Goal: Find specific page/section: Find specific page/section

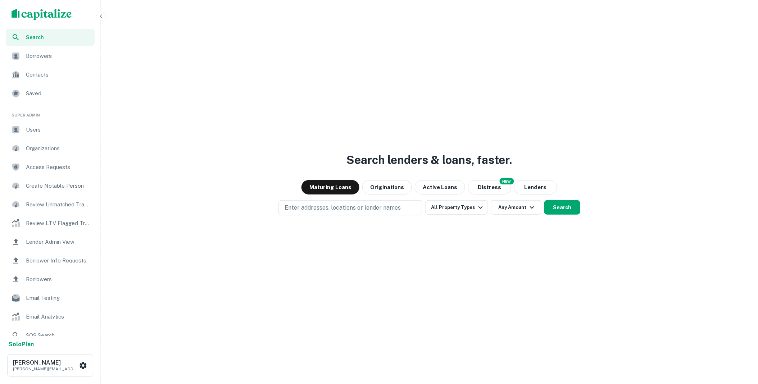
scroll to position [9, 0]
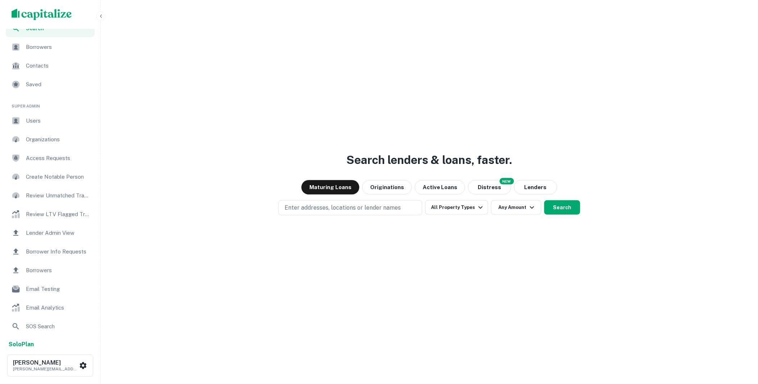
click at [44, 253] on span "Borrower Info Requests" at bounding box center [58, 252] width 64 height 9
